Goal: Navigation & Orientation: Find specific page/section

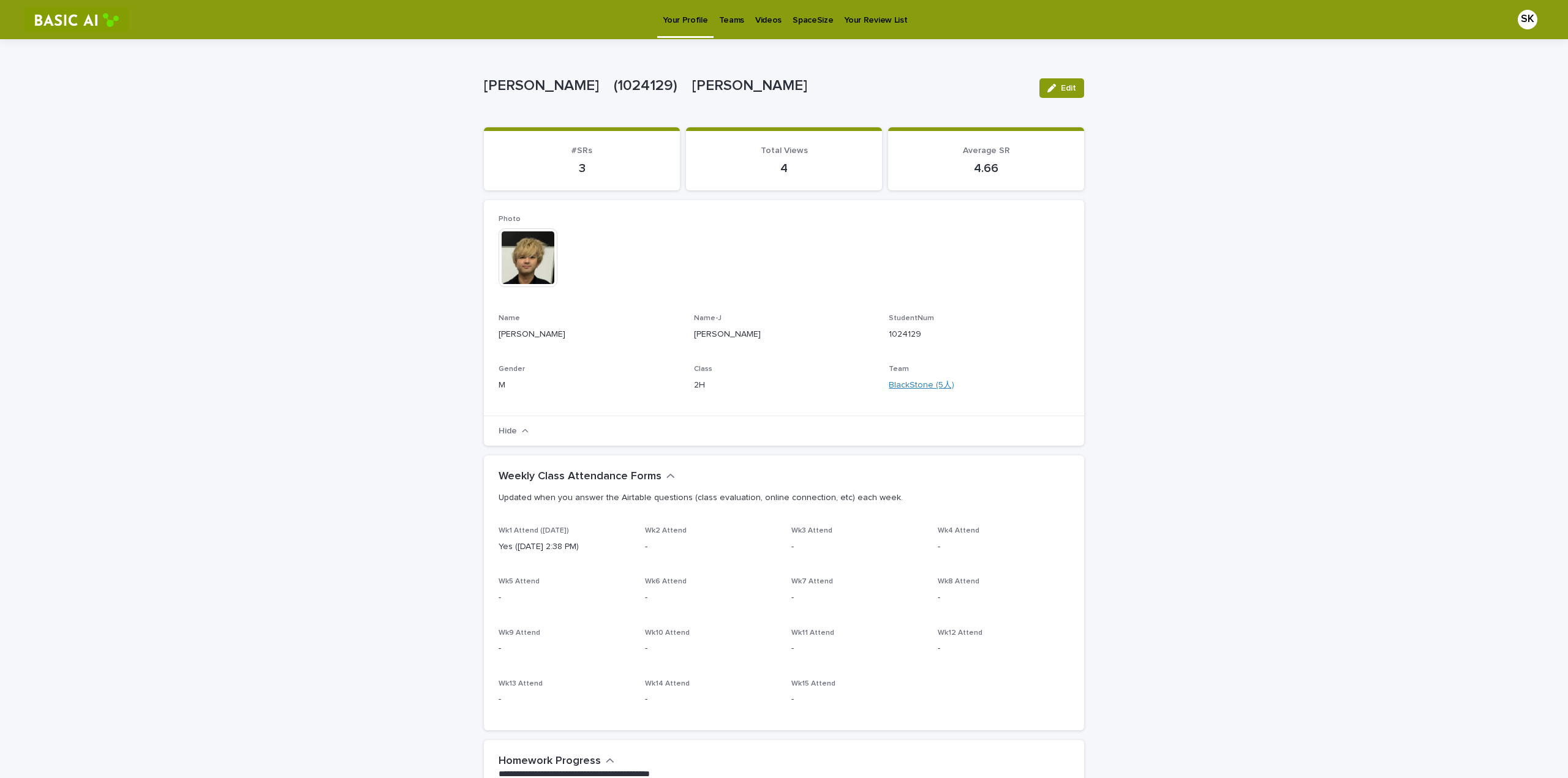
click at [942, 383] on link "BlackStone (5人)" at bounding box center [921, 385] width 66 height 13
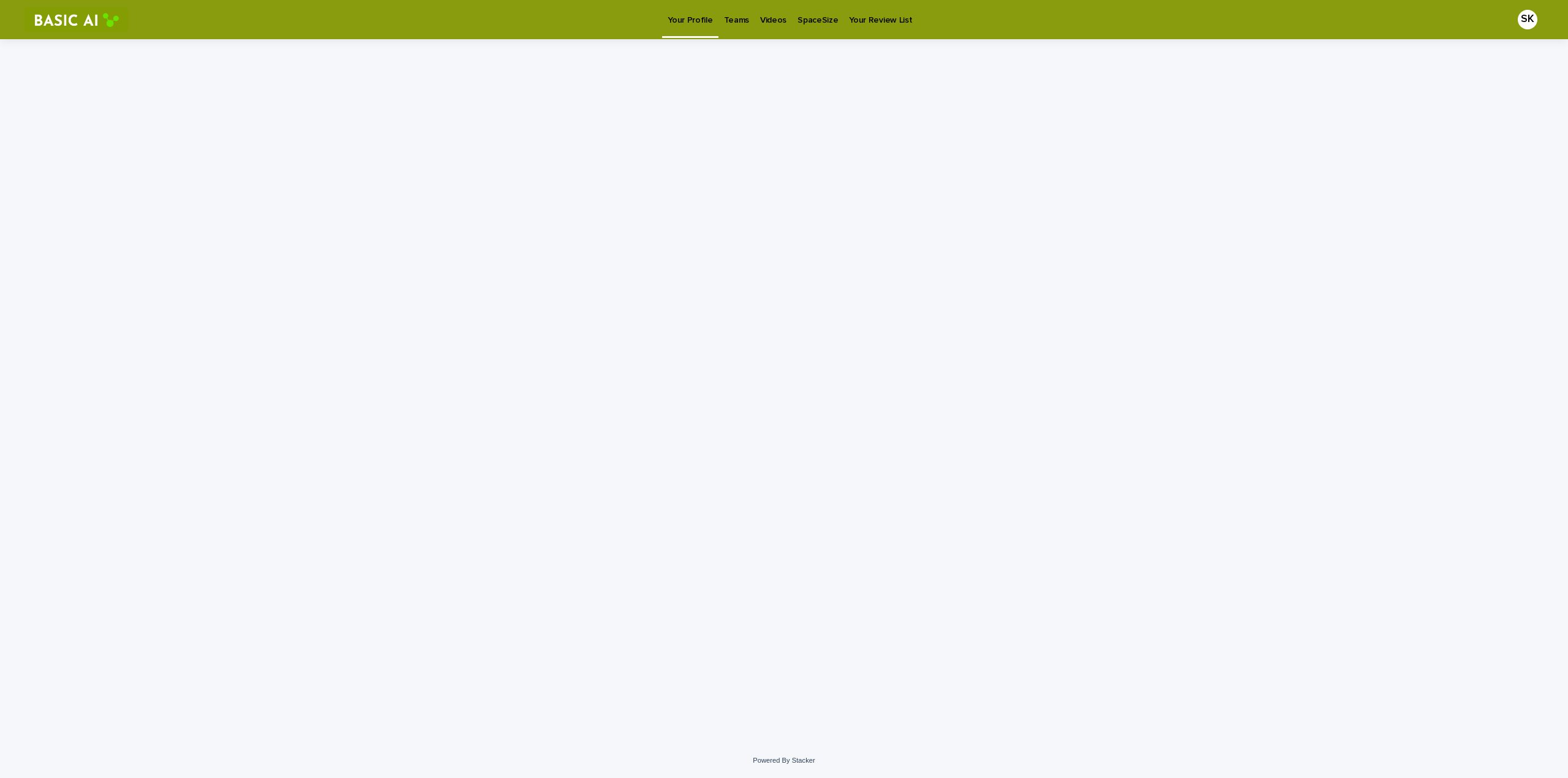
click at [592, 18] on div "Your Profile Teams Videos SpaceSize Your Review List" at bounding box center [816, 20] width 1363 height 39
click at [724, 18] on p "Teams" at bounding box center [737, 13] width 25 height 26
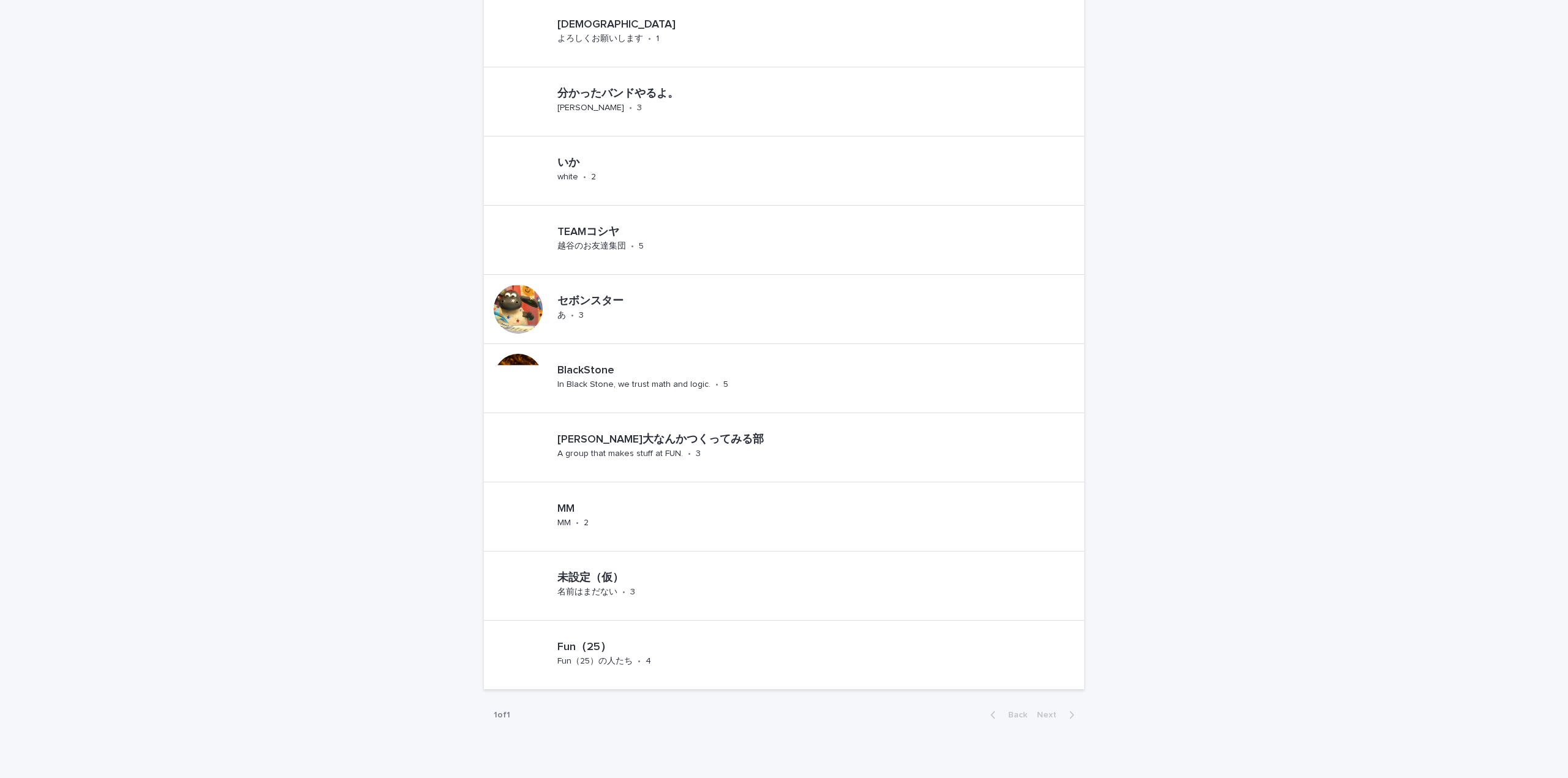
scroll to position [567, 0]
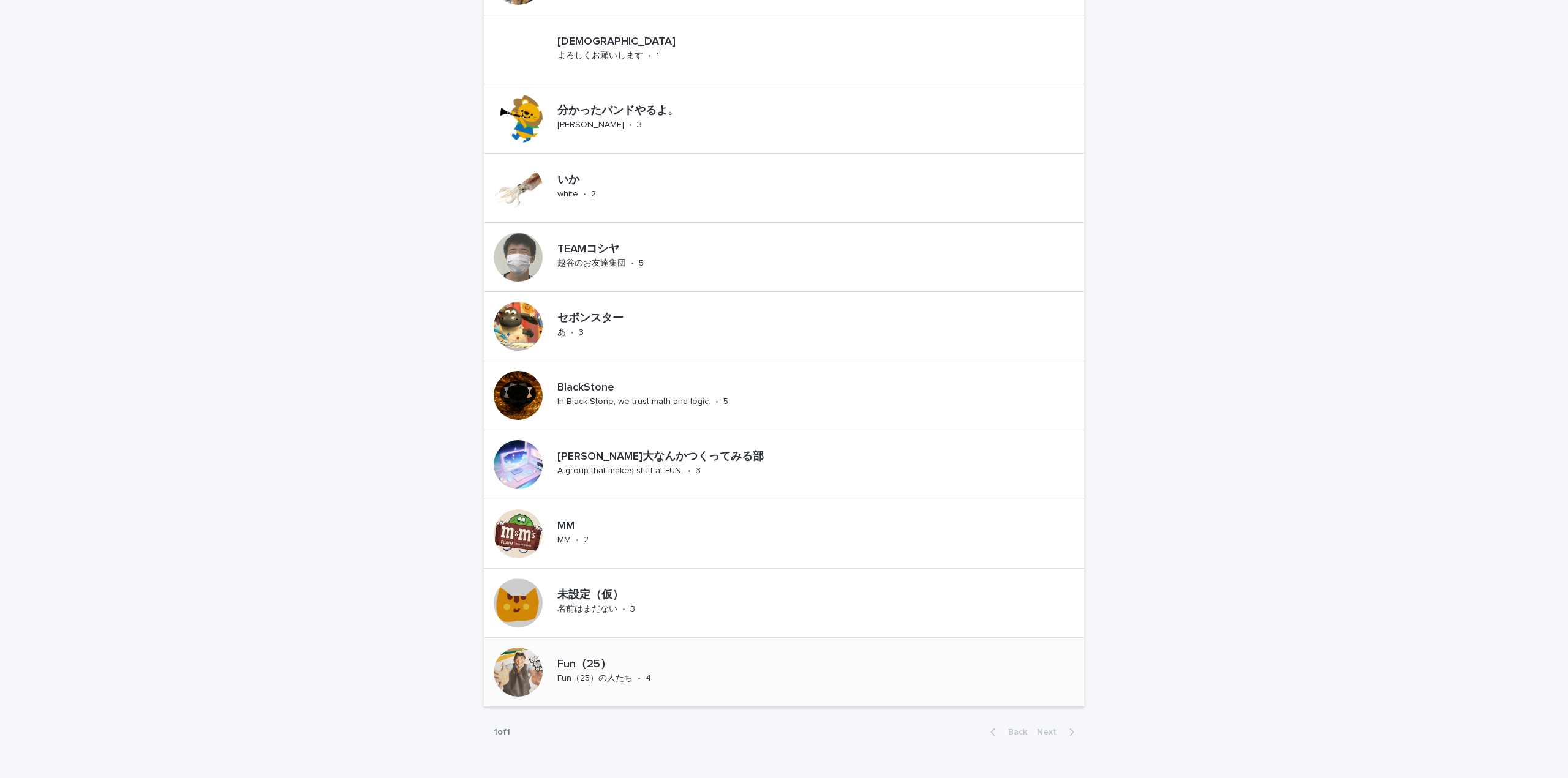
click at [567, 659] on p "Fun（25）" at bounding box center [631, 665] width 148 height 13
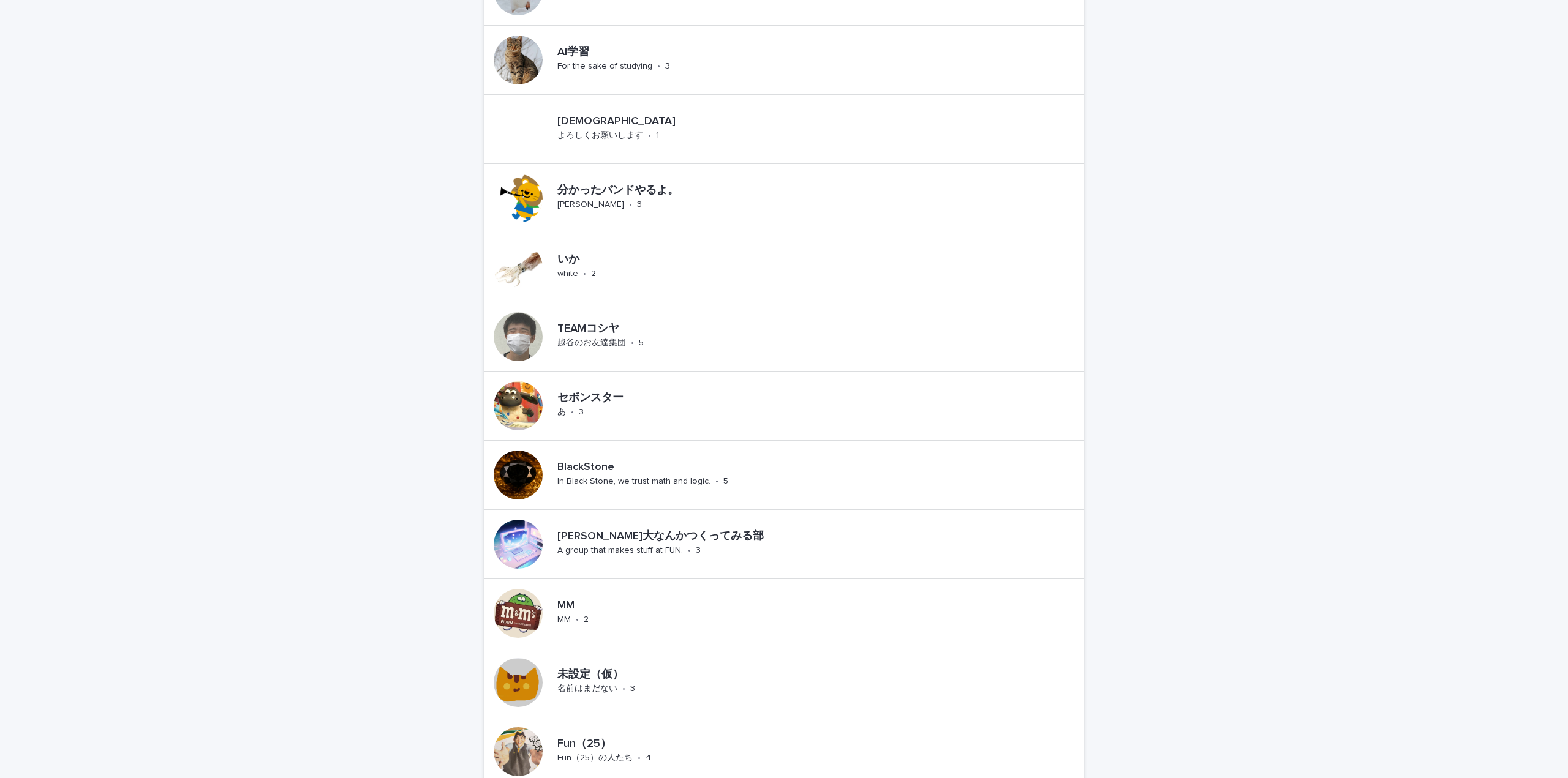
scroll to position [612, 0]
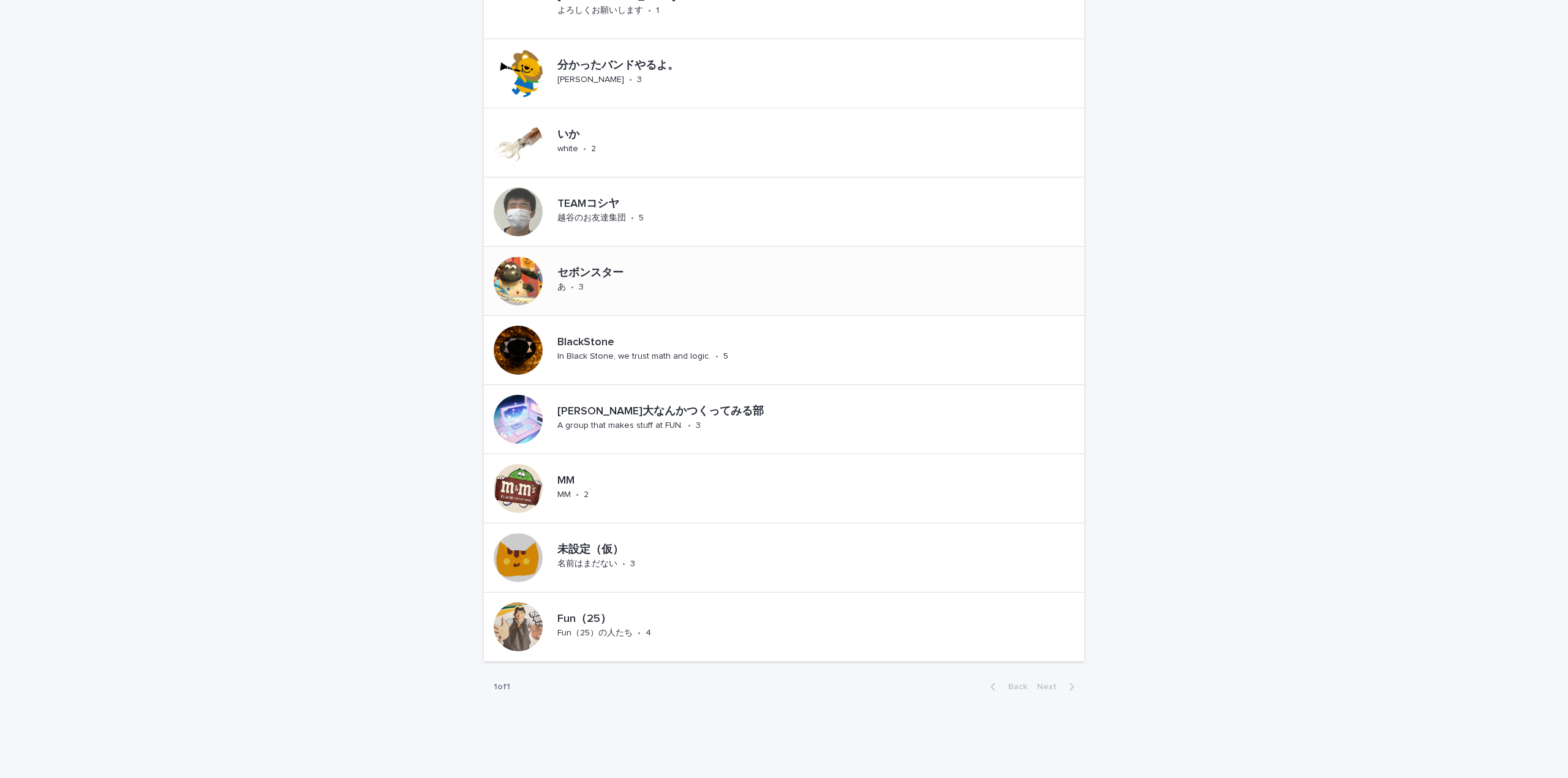
click at [595, 276] on p "セボンスター" at bounding box center [604, 273] width 93 height 13
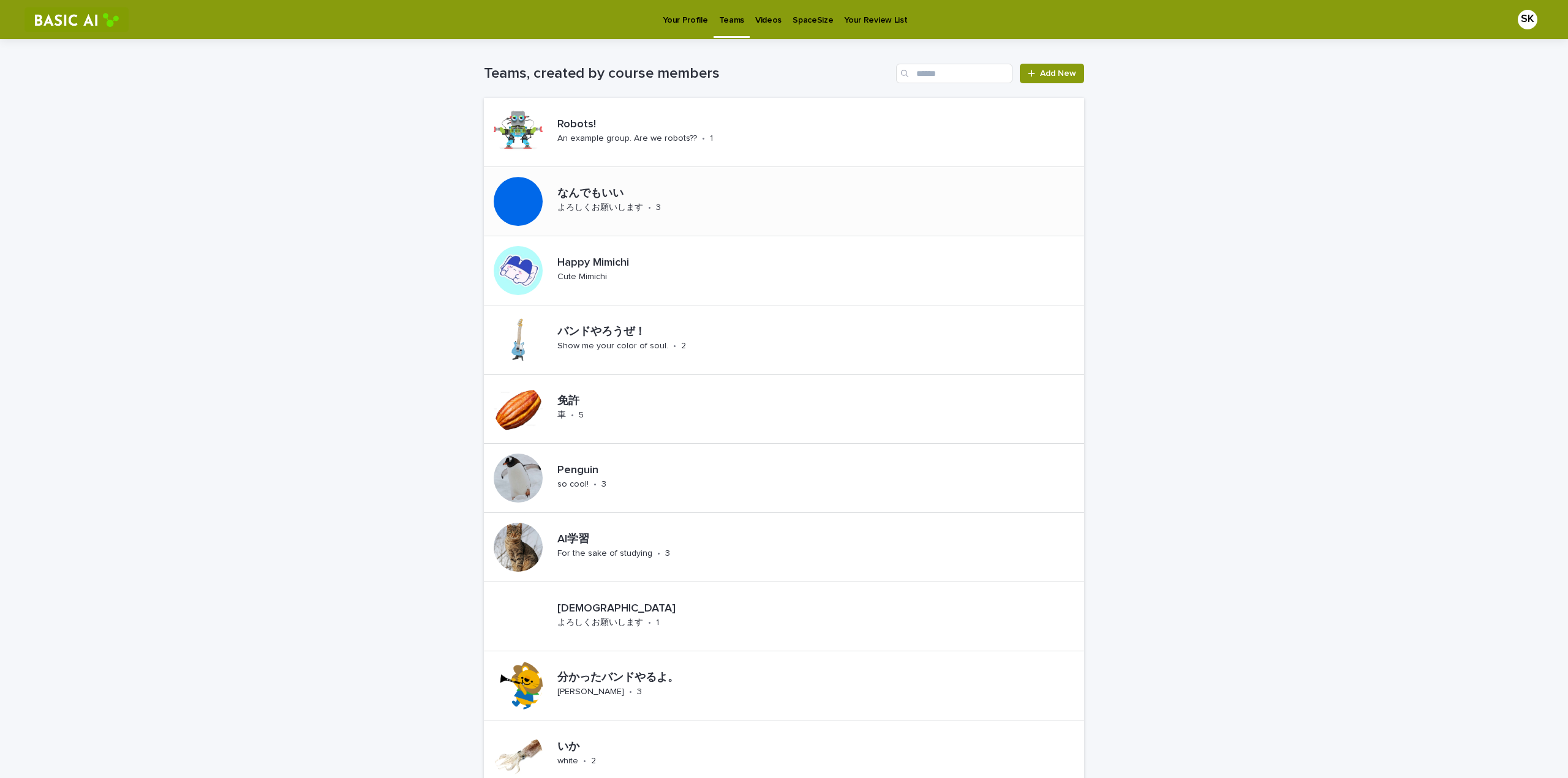
click at [588, 183] on div "なんでもいい よろしくお願いします • 3" at bounding box center [642, 201] width 180 height 38
click at [580, 257] on p "Happy Mimichi" at bounding box center [618, 263] width 121 height 13
click at [585, 339] on div "Show me your color of soul." at bounding box center [613, 345] width 111 height 13
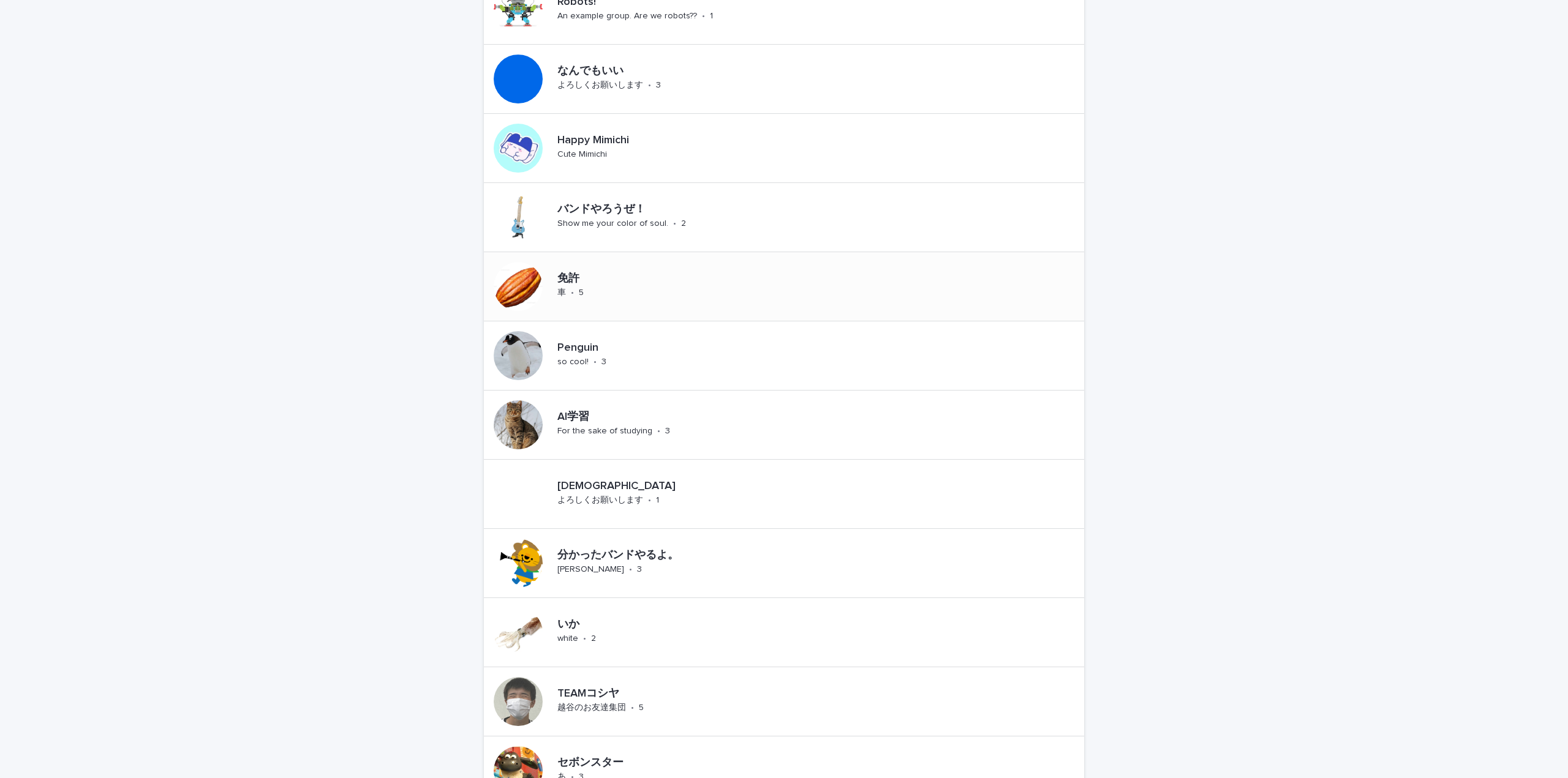
click at [572, 278] on p "免許" at bounding box center [582, 279] width 49 height 13
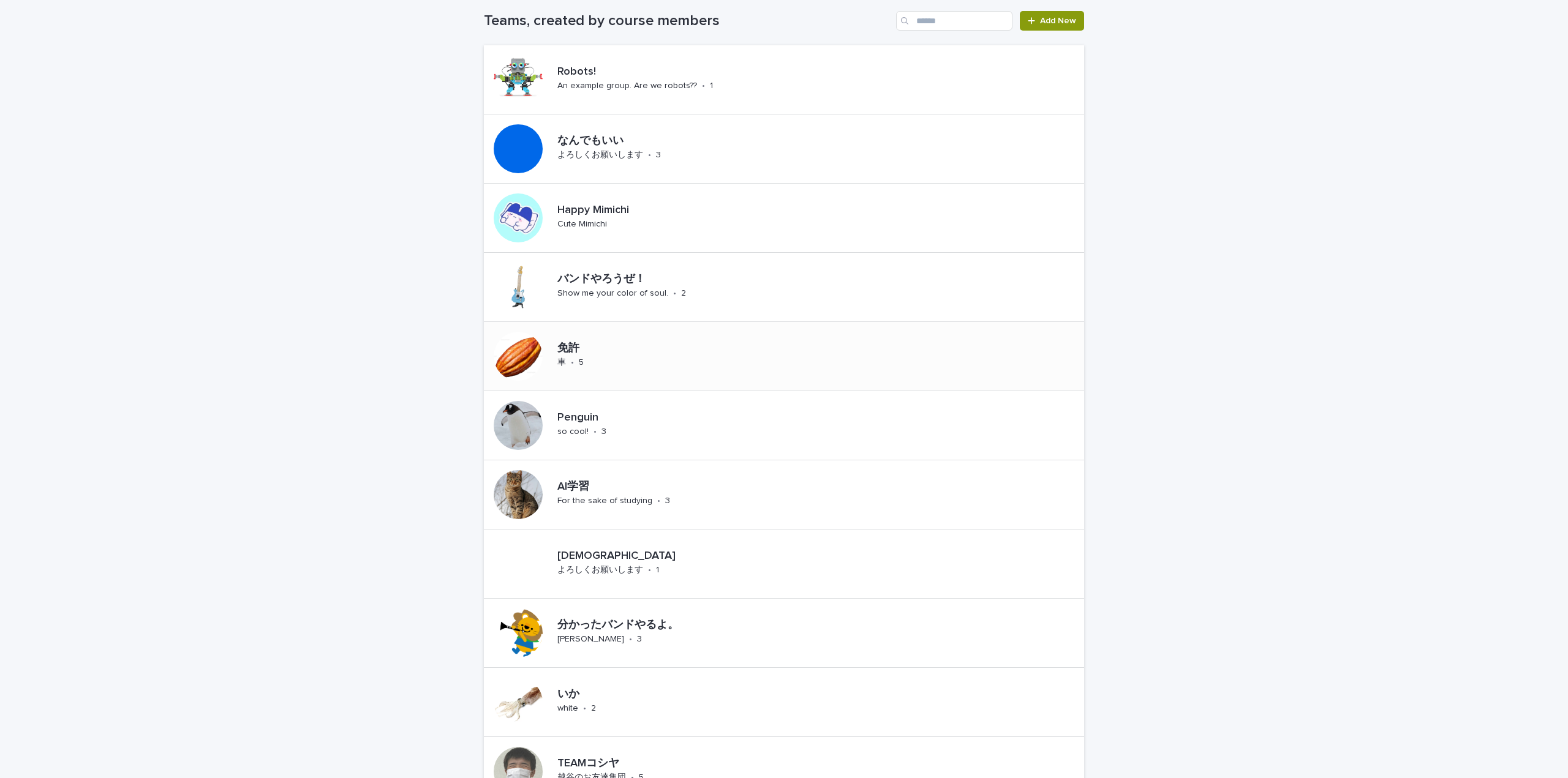
scroll to position [122, 0]
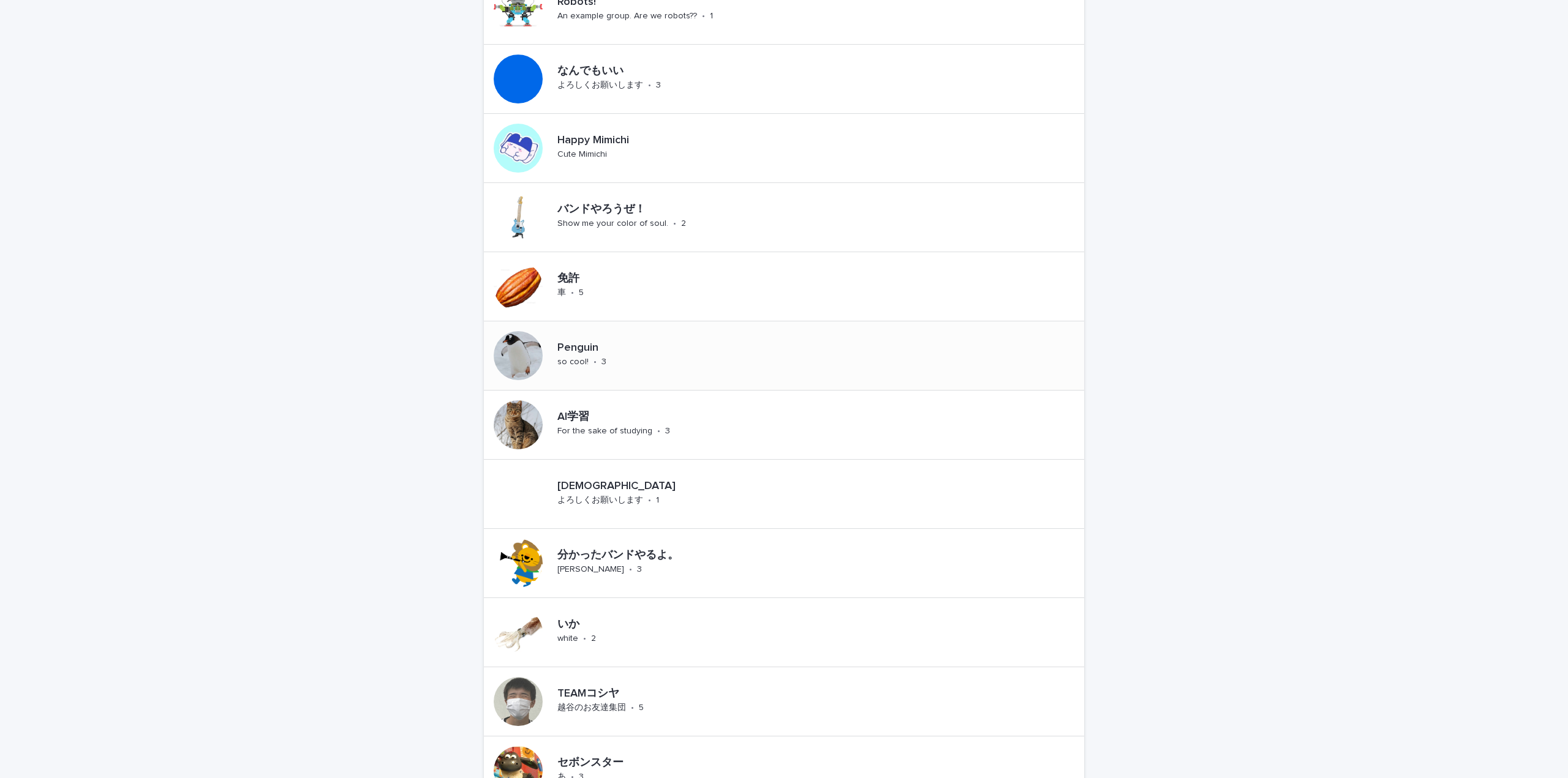
click at [593, 346] on p "Penguin" at bounding box center [602, 348] width 90 height 13
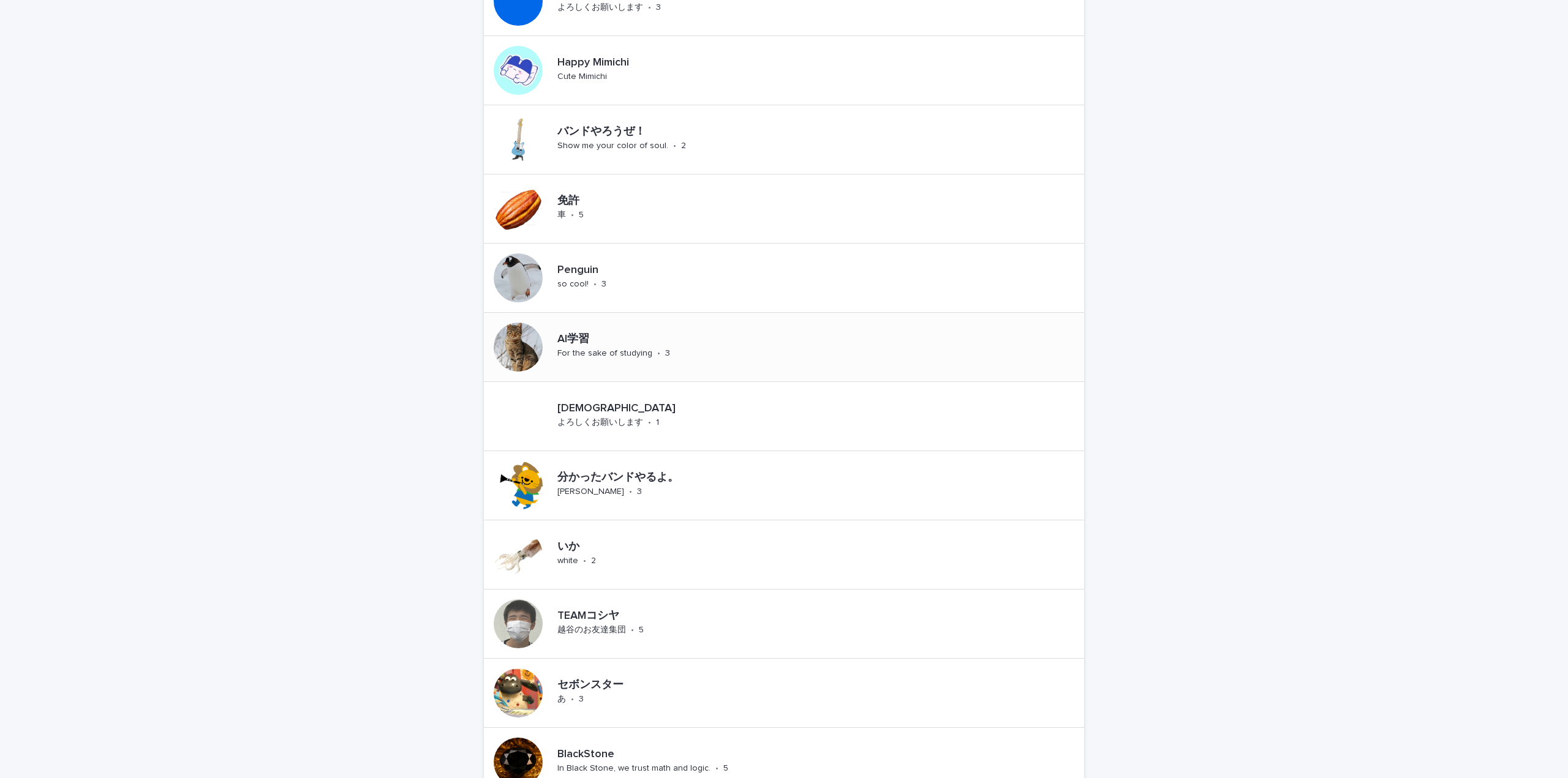
scroll to position [245, 0]
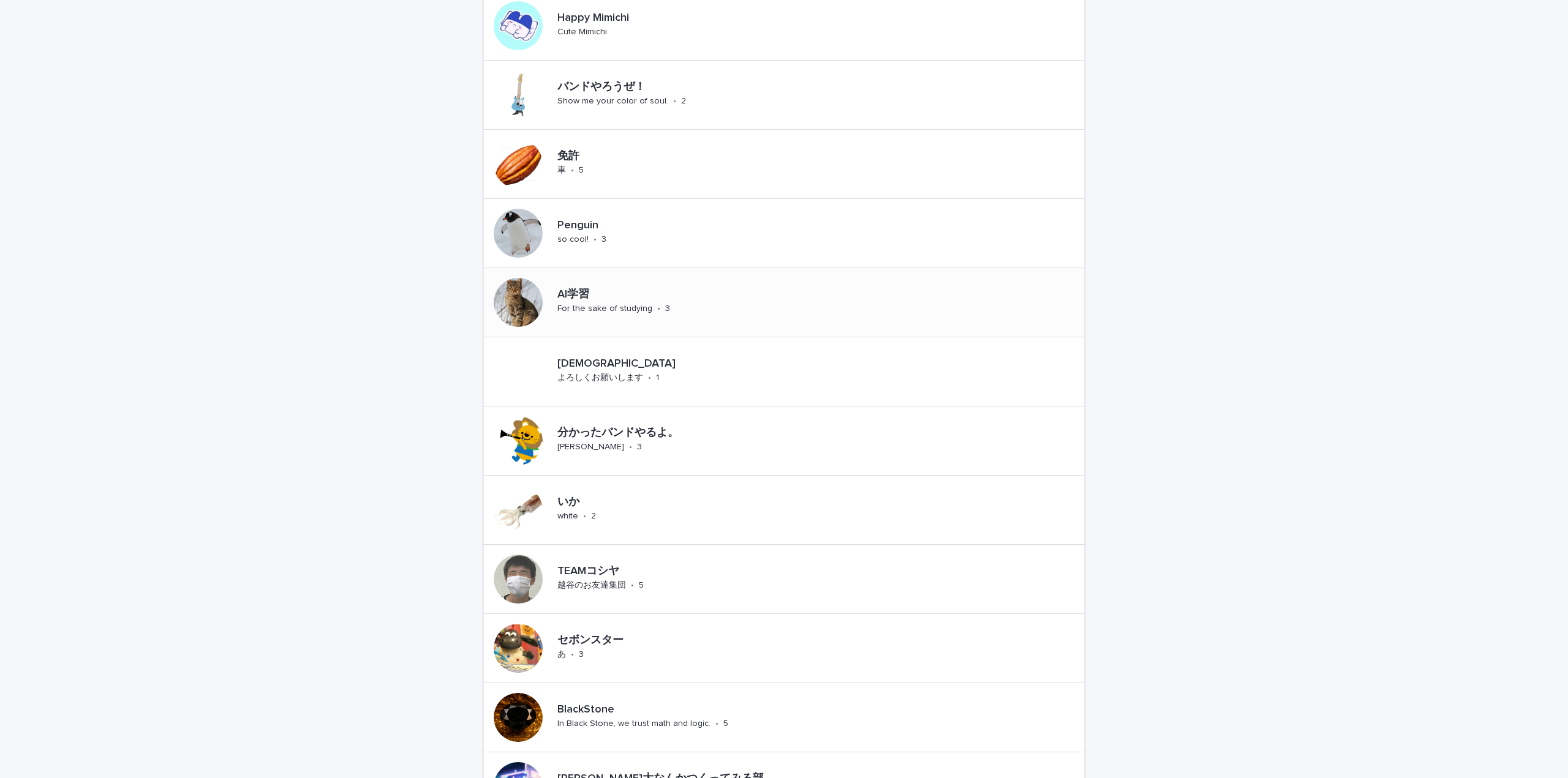
click at [560, 291] on p "AI学習" at bounding box center [629, 294] width 144 height 13
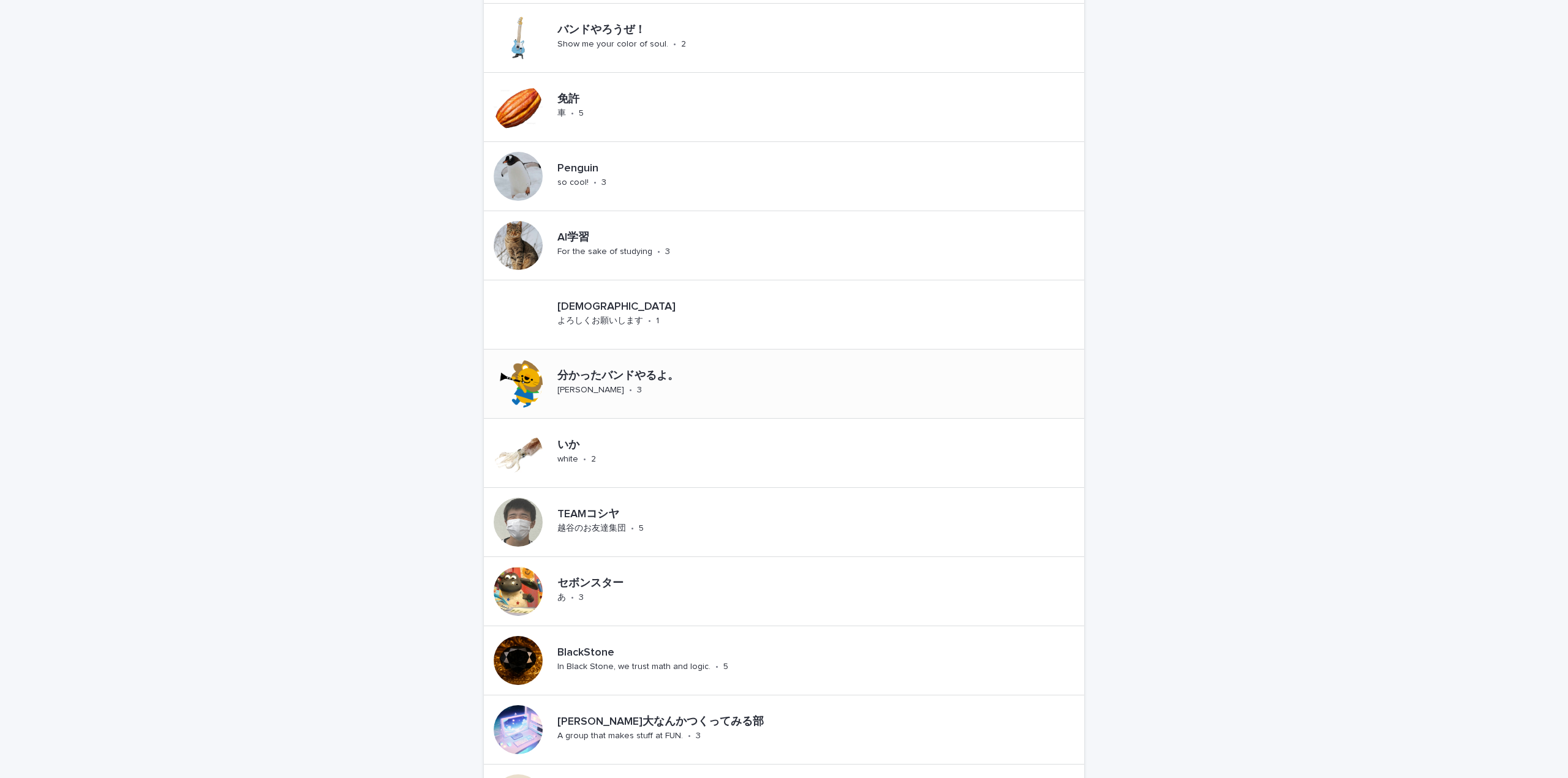
scroll to position [368, 0]
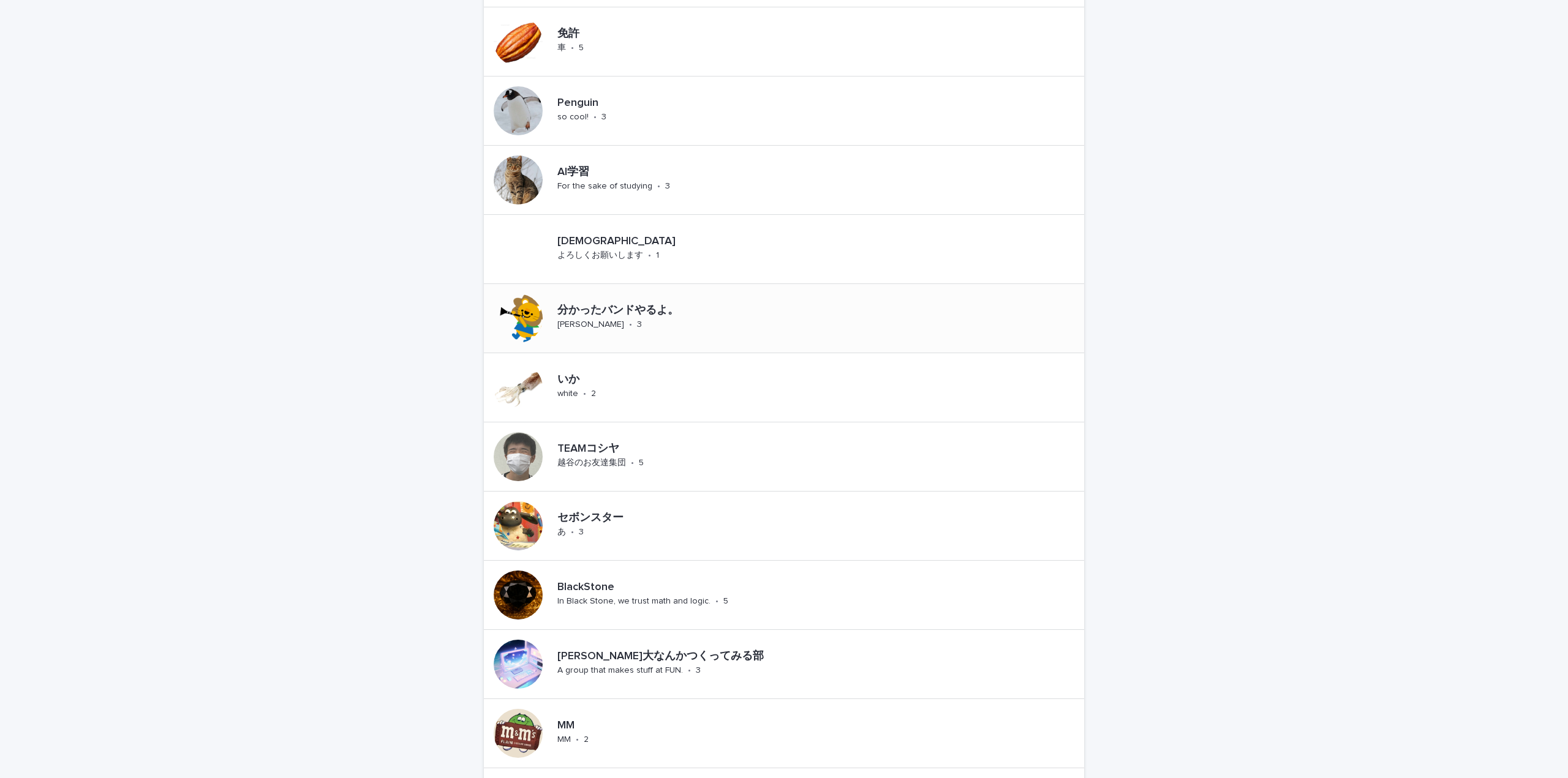
click at [588, 310] on p "分かったバンドやるよ。" at bounding box center [660, 311] width 206 height 13
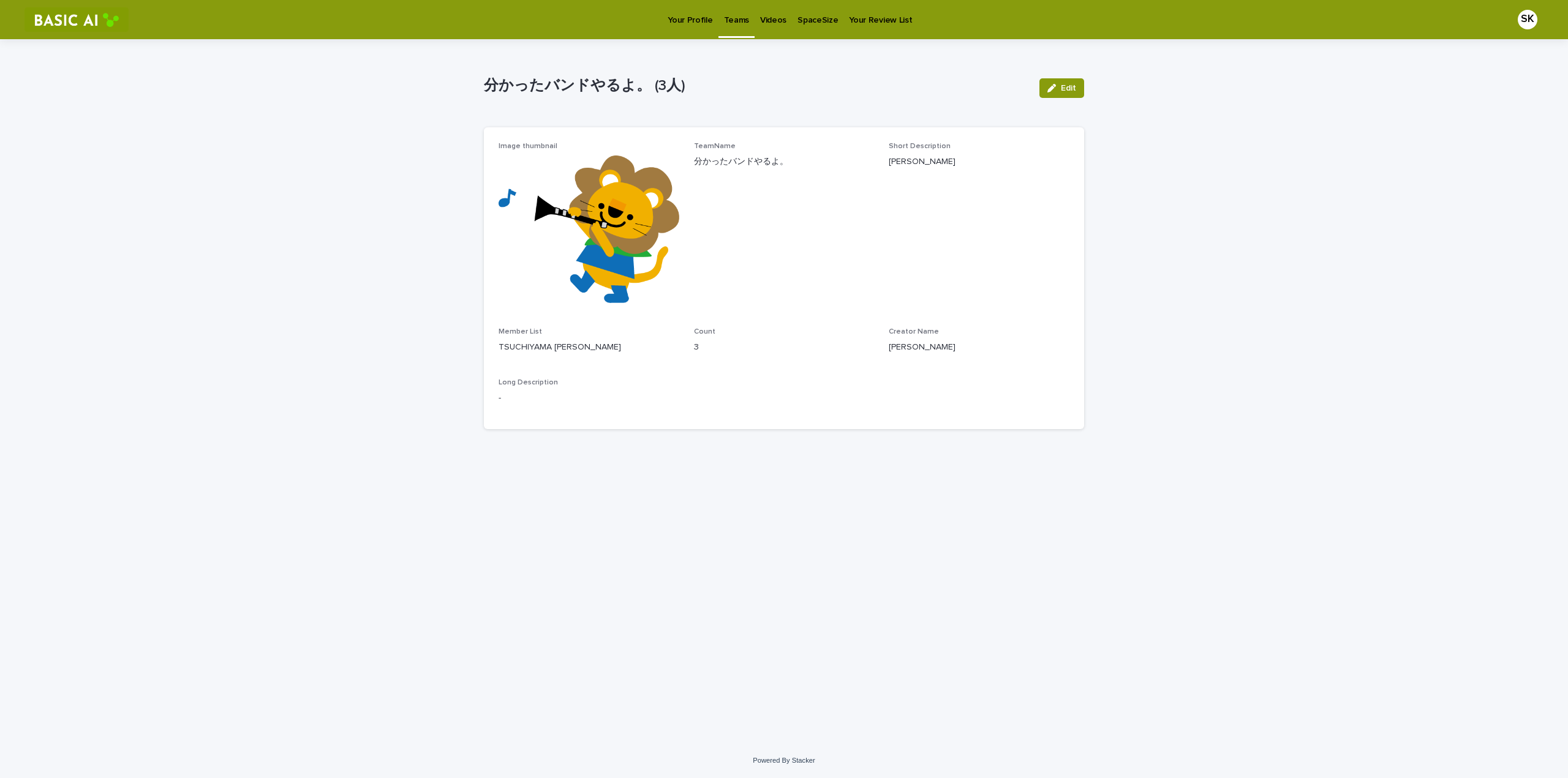
drag, startPoint x: 447, startPoint y: 349, endPoint x: 448, endPoint y: 354, distance: 5.1
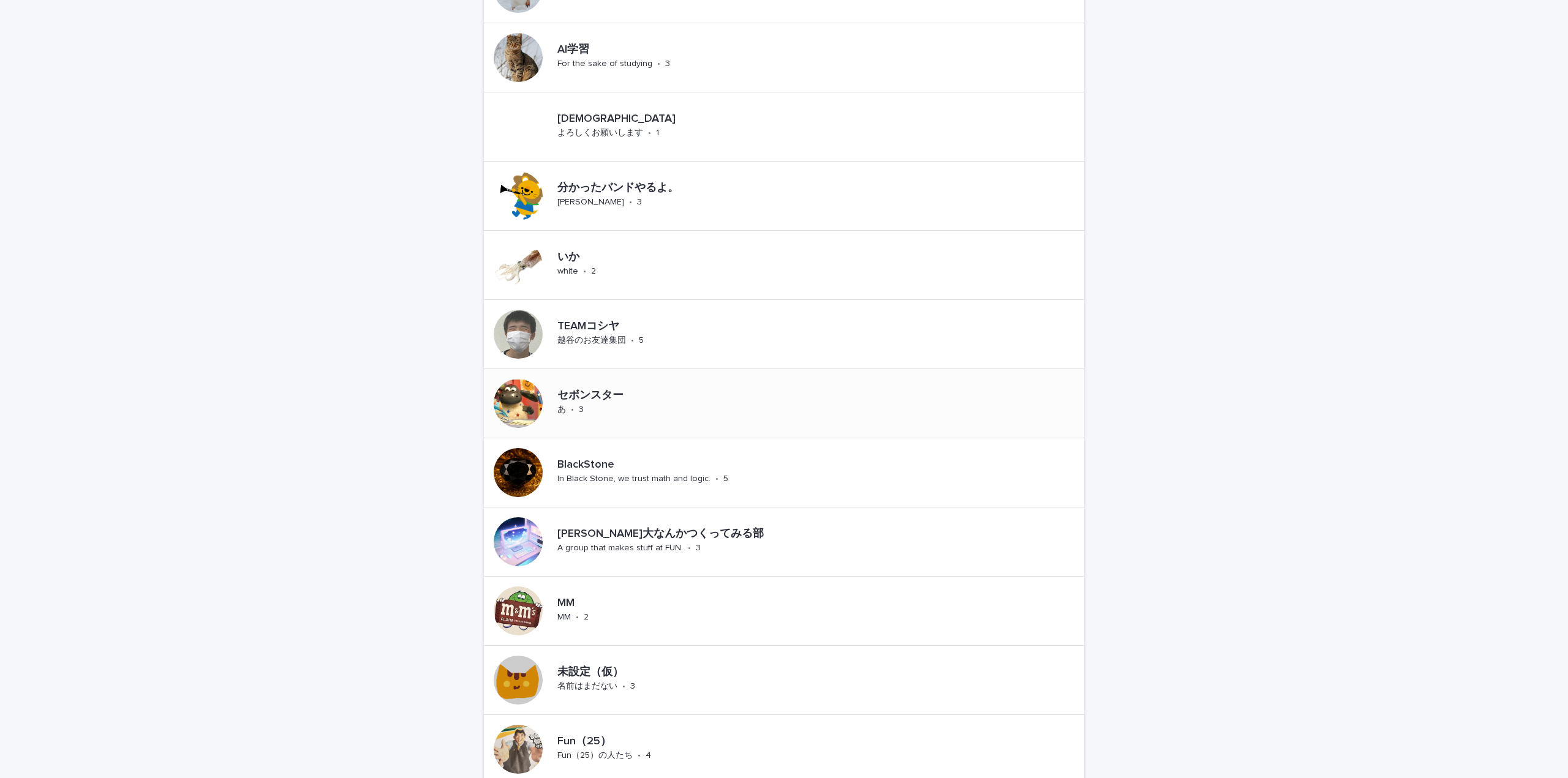
scroll to position [612, 0]
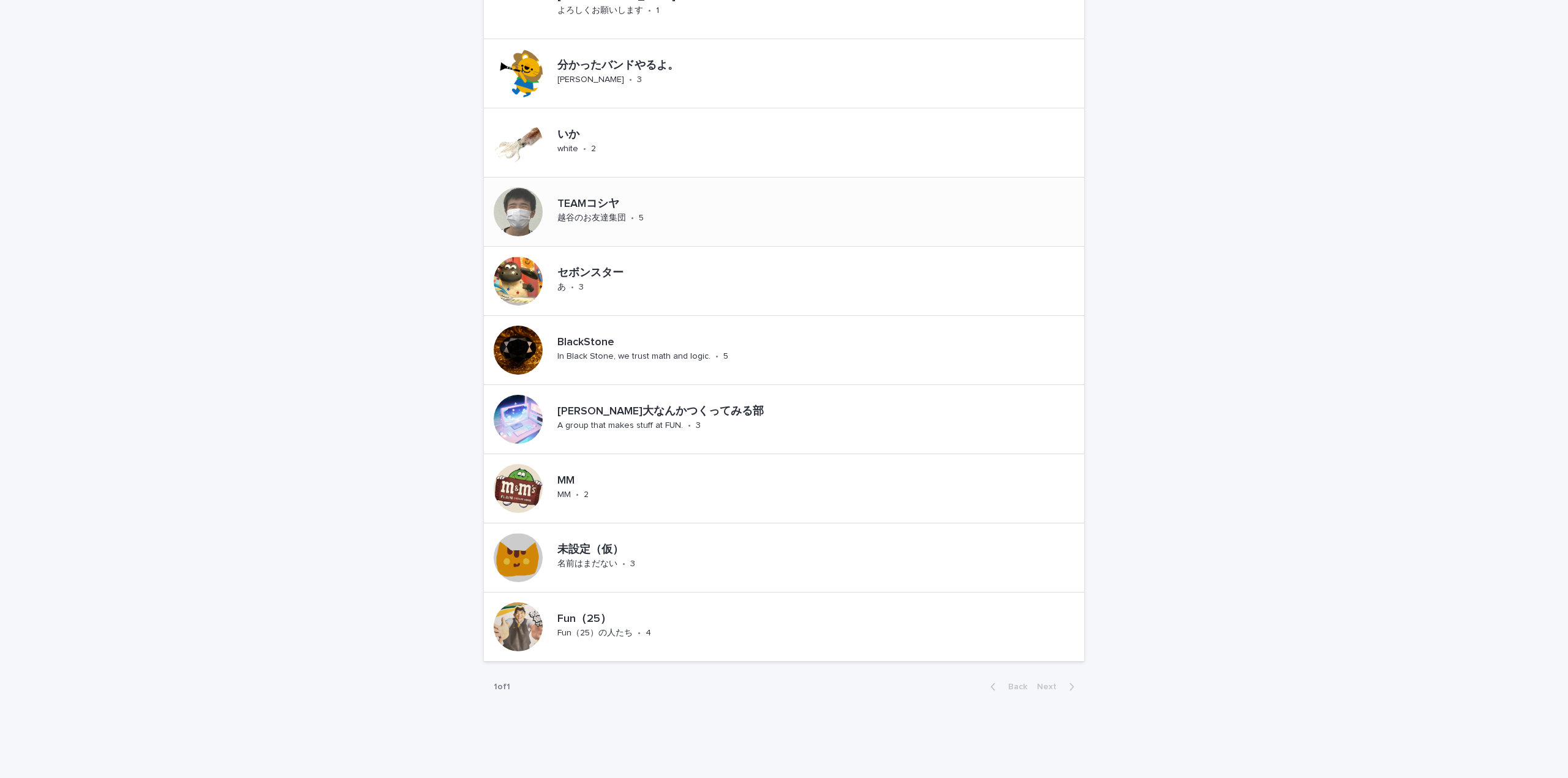
click at [578, 202] on p "TEAMコシヤ" at bounding box center [631, 204] width 148 height 13
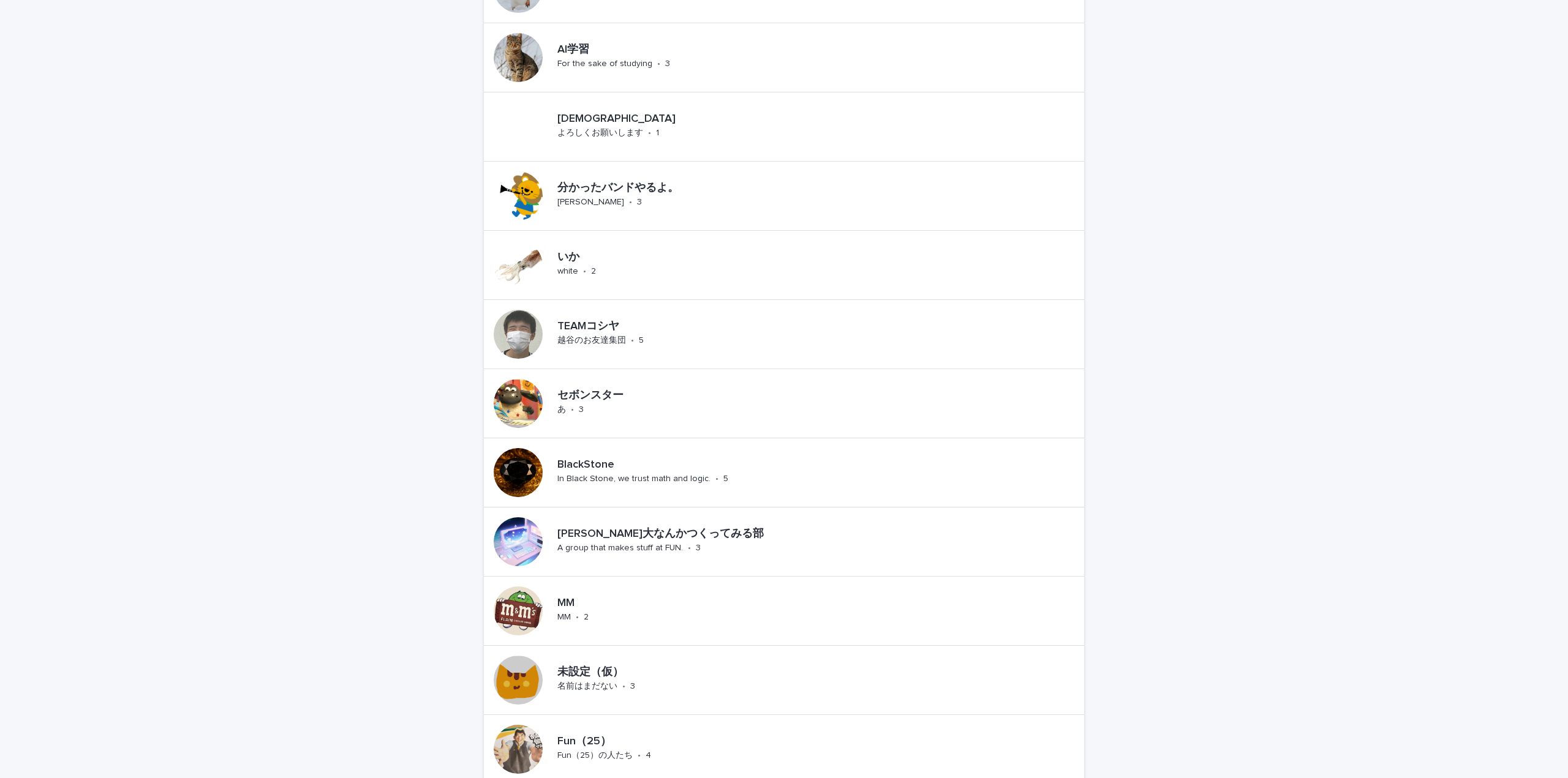
scroll to position [629, 0]
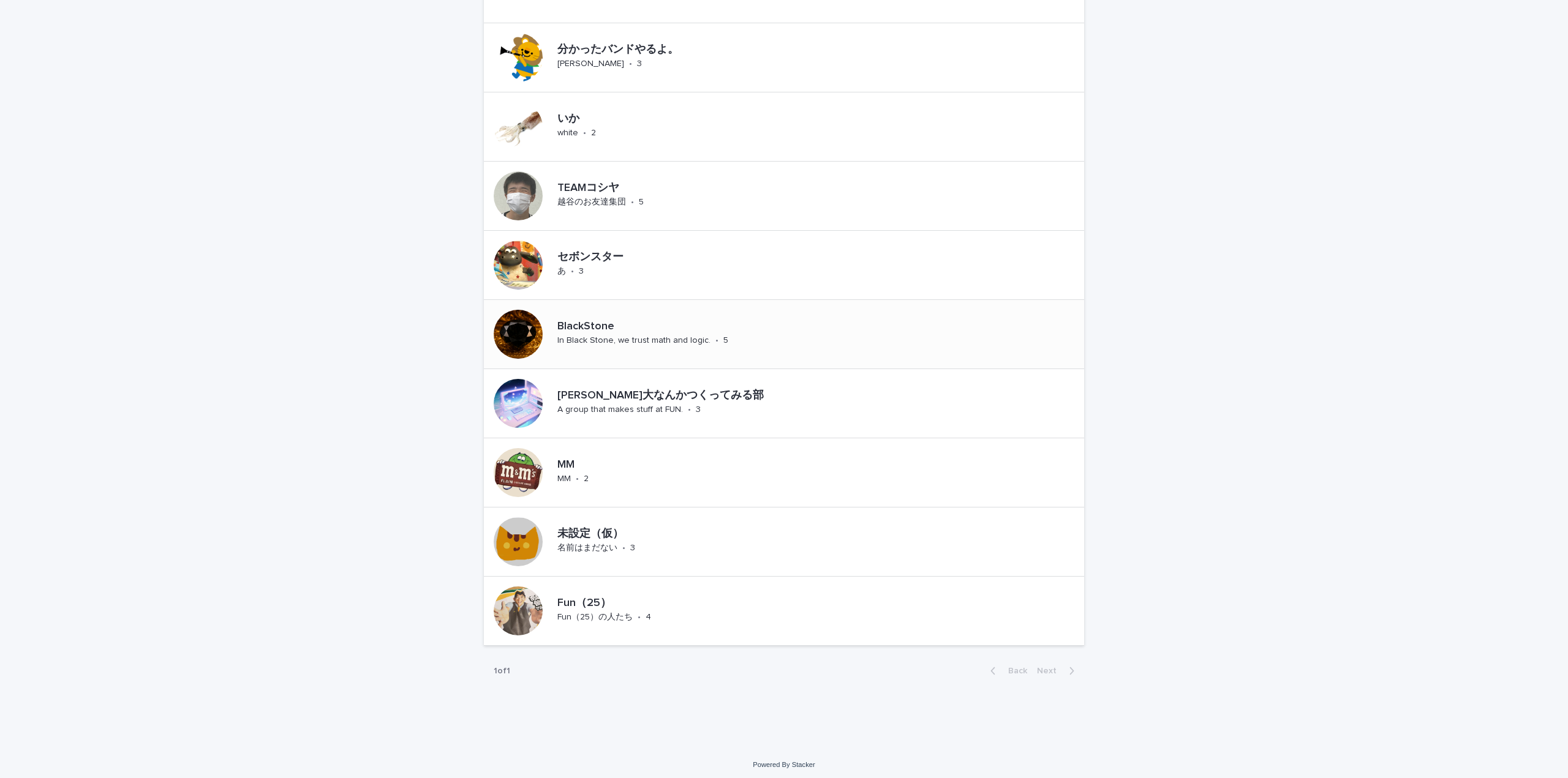
click at [606, 320] on p "BlackStone" at bounding box center [671, 327] width 228 height 13
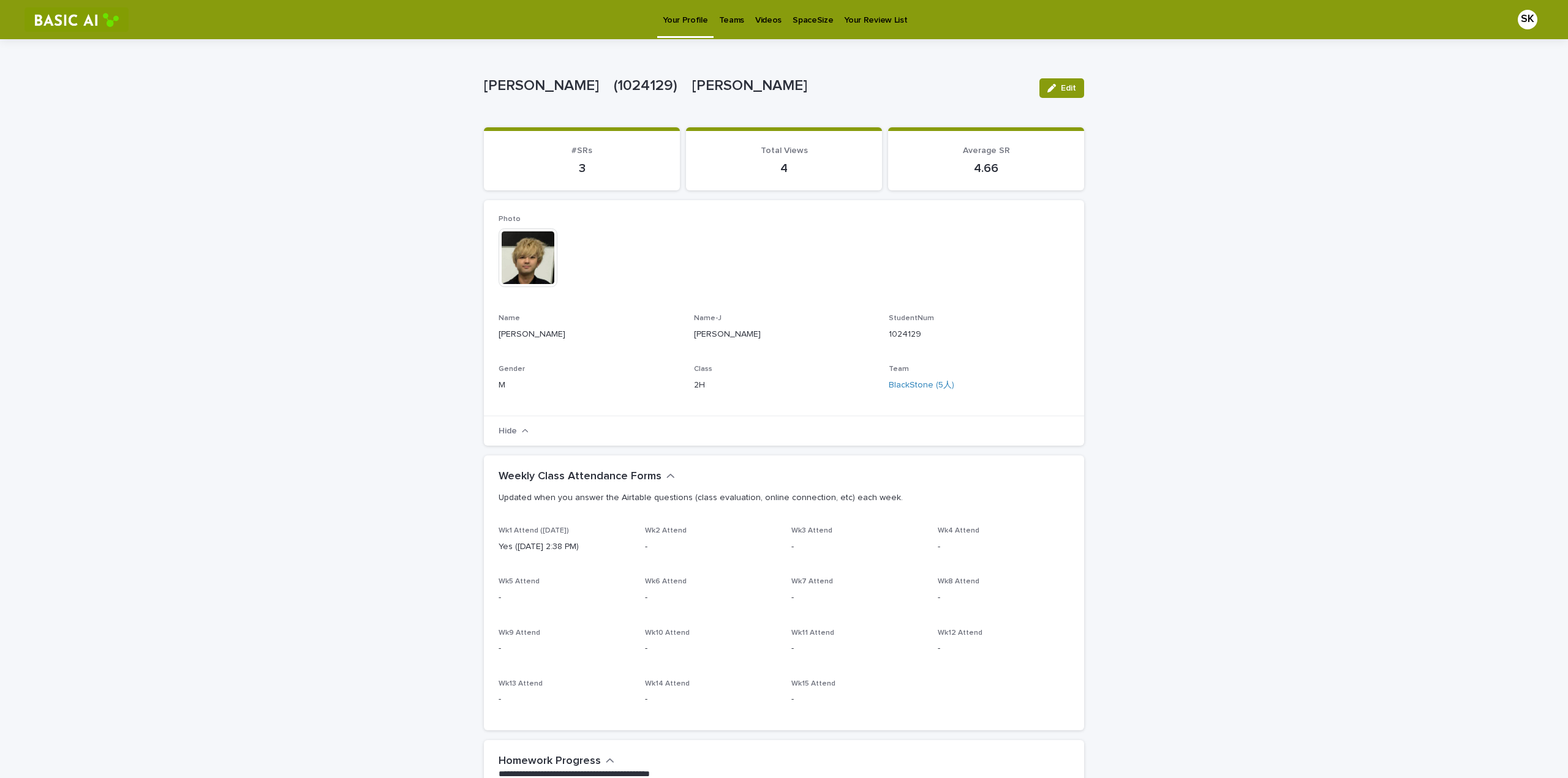
click at [723, 16] on p "Teams" at bounding box center [732, 13] width 25 height 26
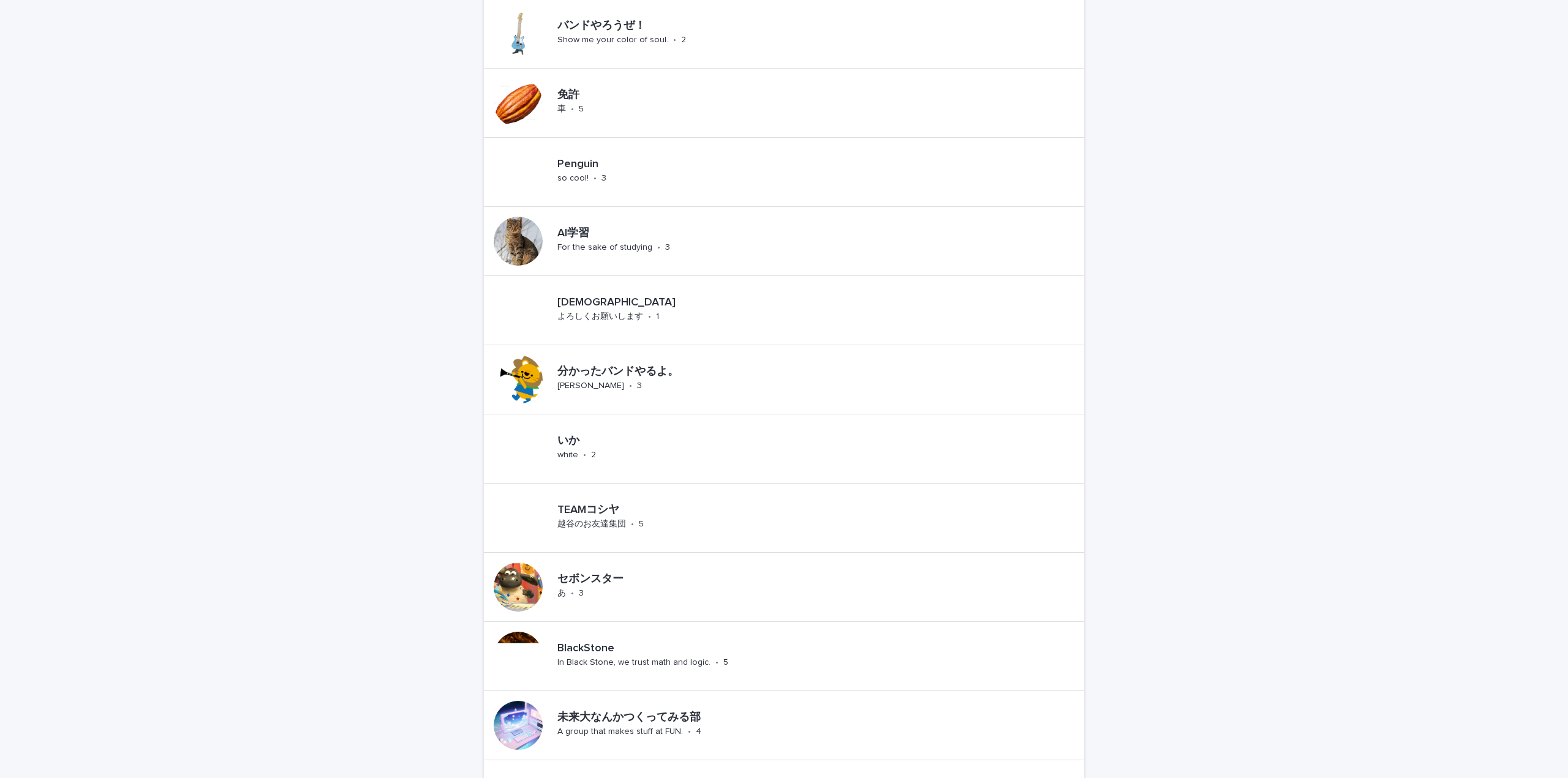
scroll to position [612, 0]
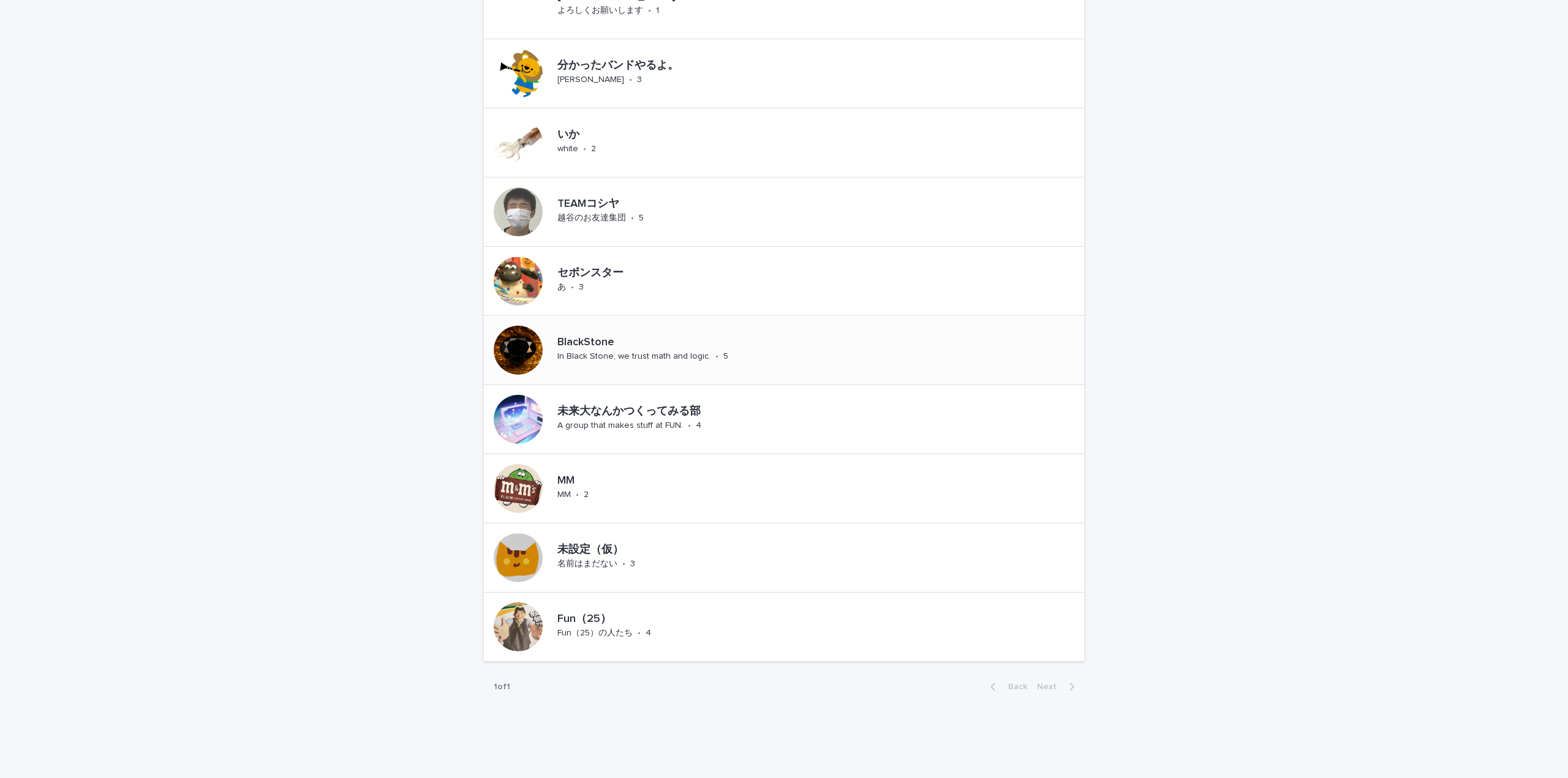
click at [571, 342] on p "BlackStone" at bounding box center [671, 342] width 228 height 13
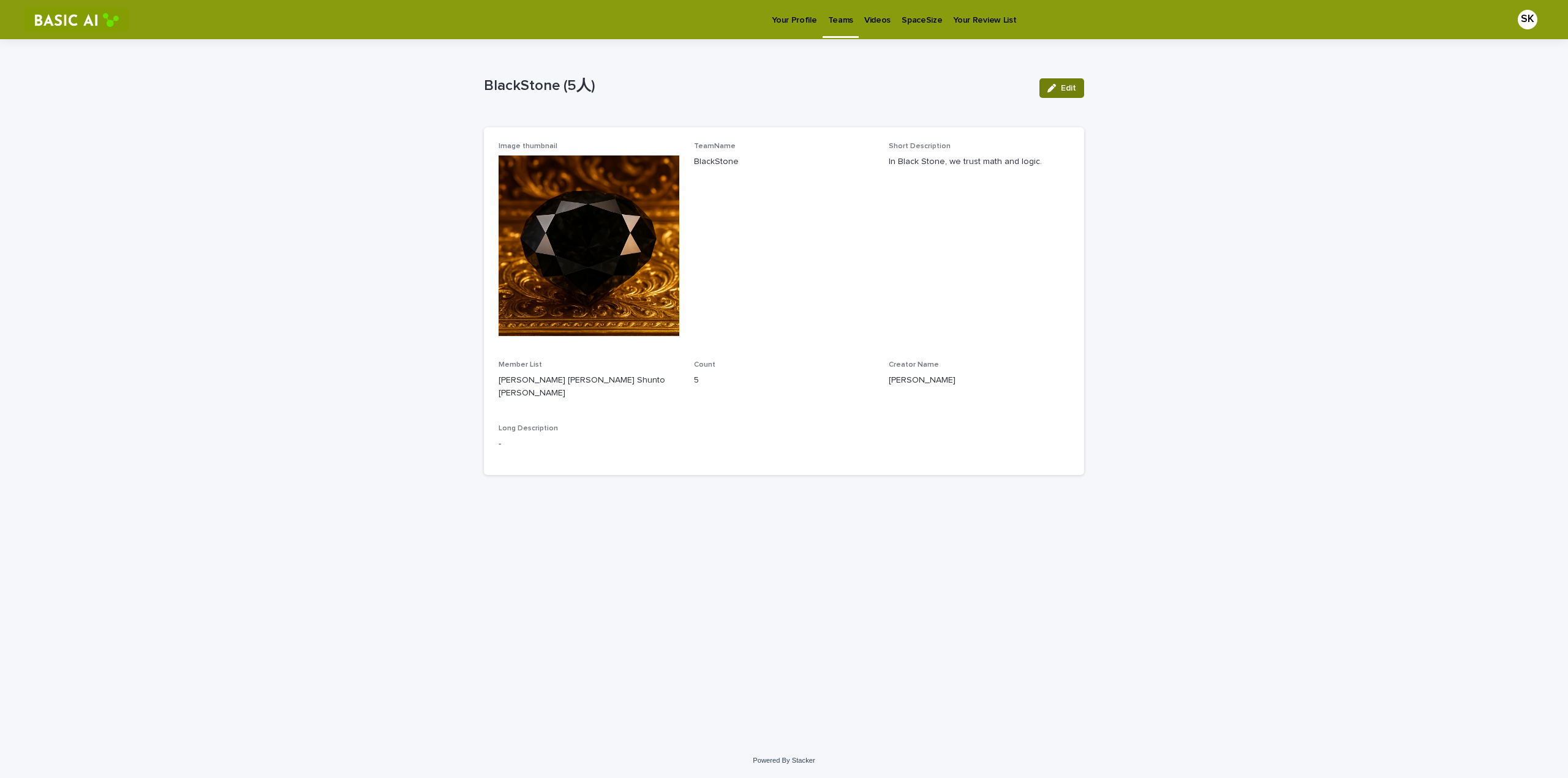
click at [1075, 90] on span "Edit" at bounding box center [1068, 88] width 15 height 9
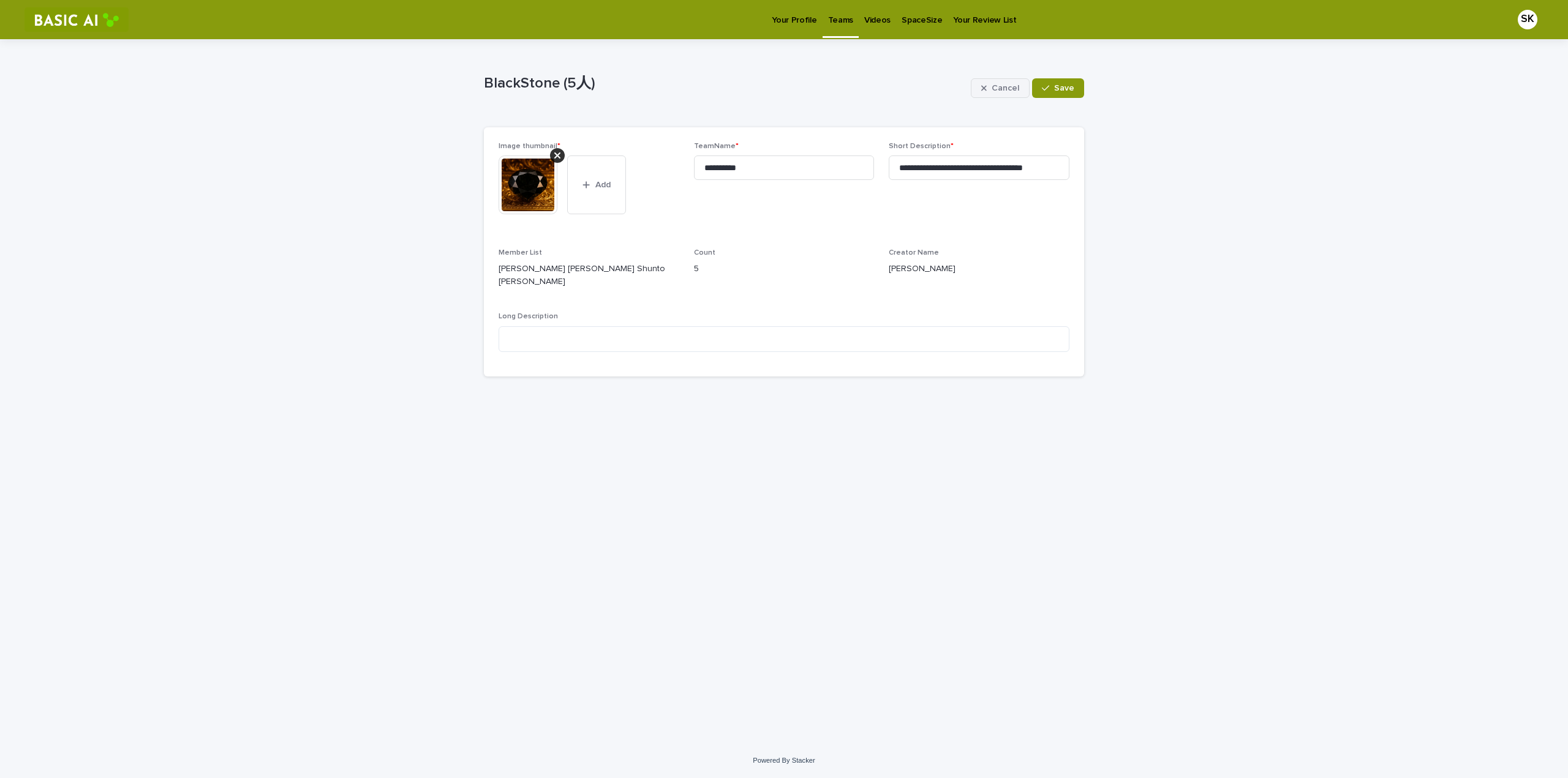
click at [990, 86] on div "button" at bounding box center [986, 88] width 11 height 9
